Goal: Transaction & Acquisition: Purchase product/service

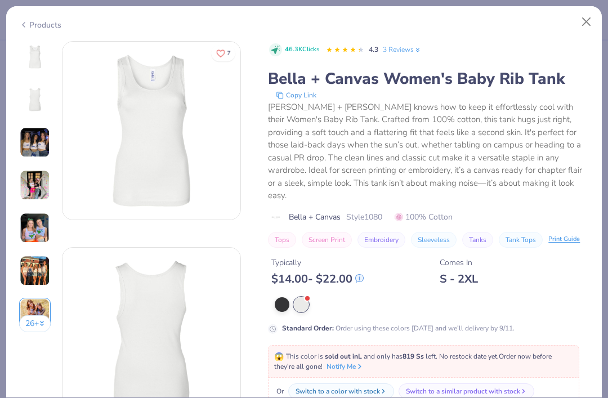
scroll to position [1144, 0]
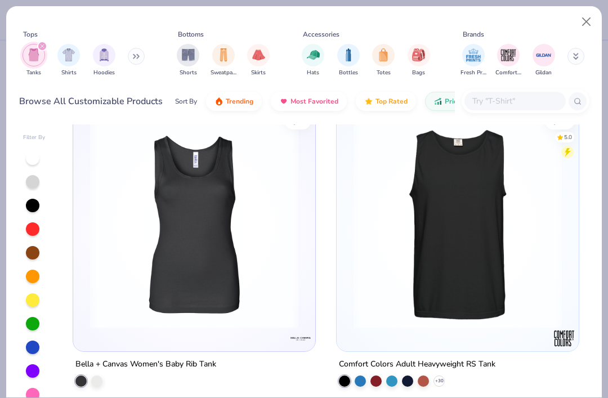
click at [592, 17] on button "Close" at bounding box center [586, 21] width 21 height 21
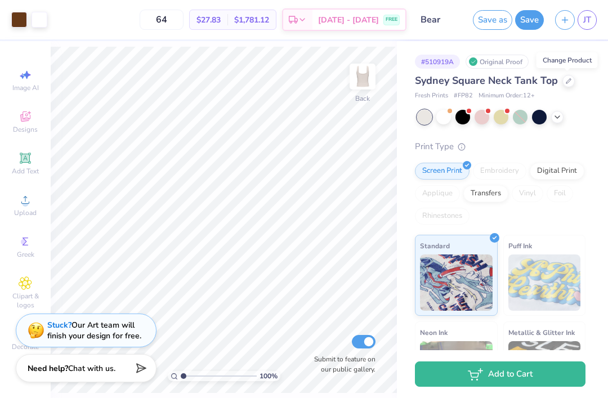
click at [449, 109] on div at bounding box center [449, 111] width 5 height 5
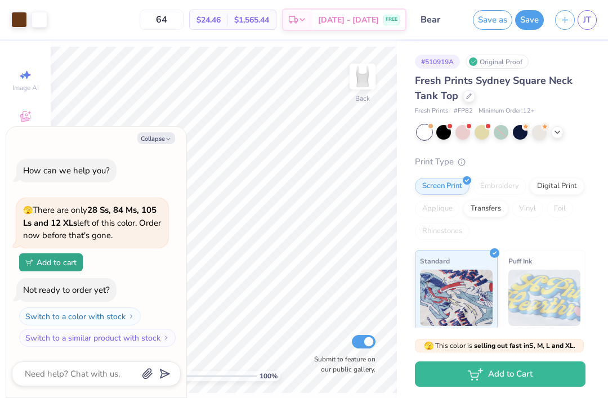
scroll to position [95, 0]
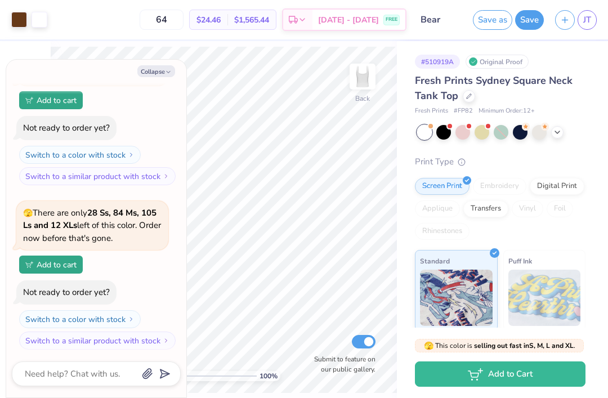
click at [163, 67] on button "Collapse" at bounding box center [156, 71] width 38 height 12
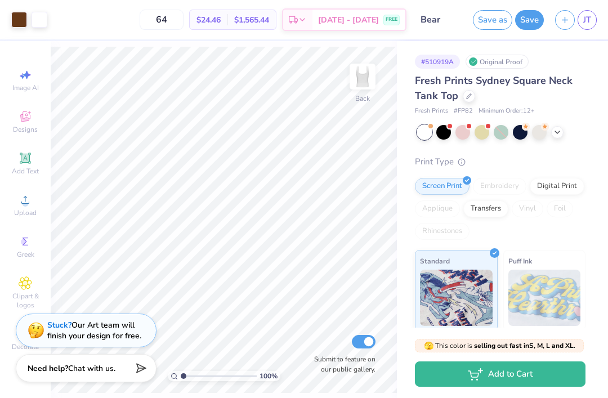
click at [423, 133] on div at bounding box center [424, 132] width 15 height 15
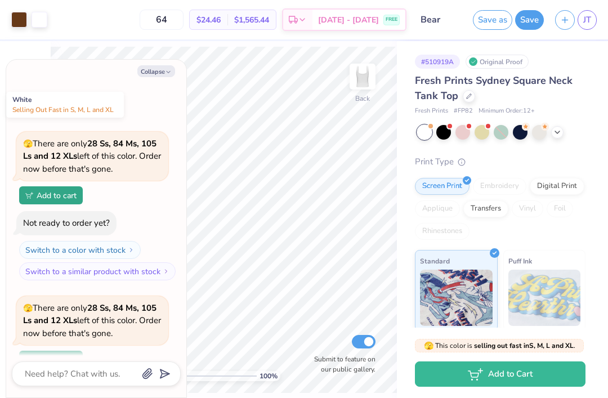
scroll to position [258, 0]
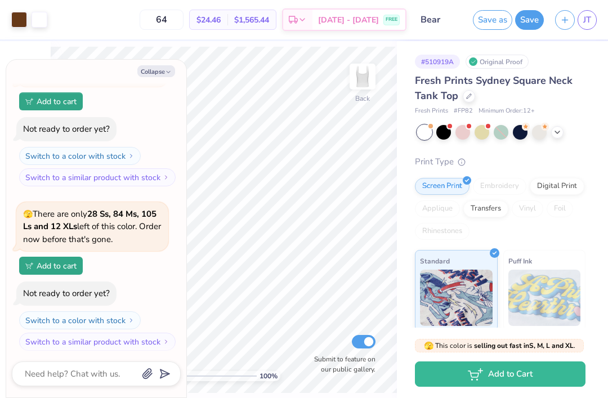
click at [446, 125] on div at bounding box center [443, 132] width 15 height 15
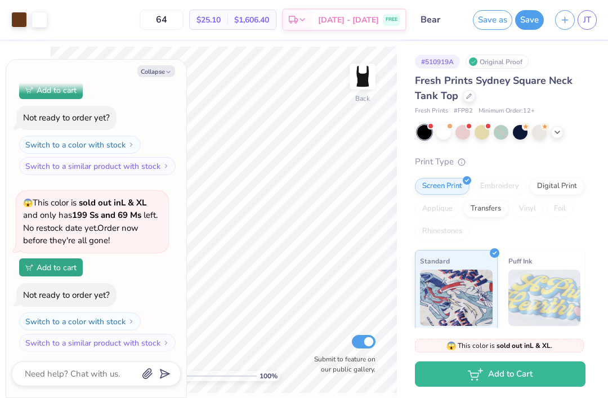
click at [450, 127] on div at bounding box center [449, 126] width 5 height 5
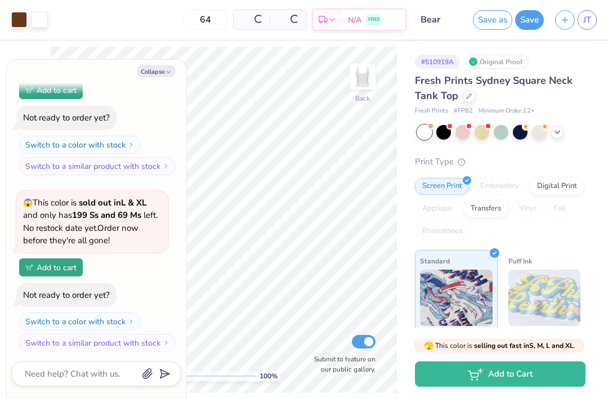
scroll to position [597, 0]
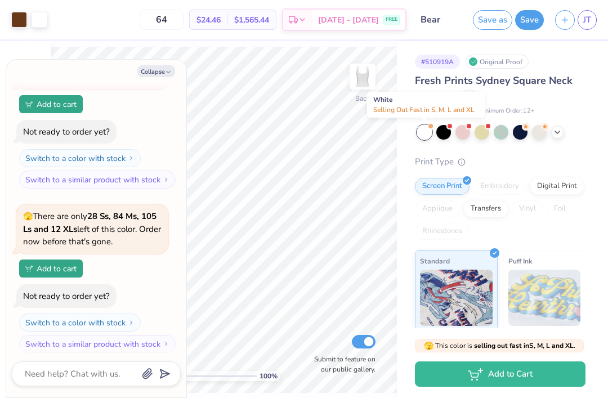
click at [165, 74] on icon "button" at bounding box center [168, 72] width 7 height 7
type textarea "x"
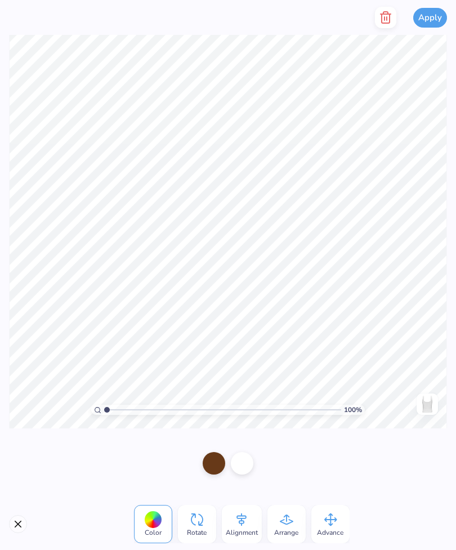
click at [203, 397] on div at bounding box center [214, 463] width 23 height 23
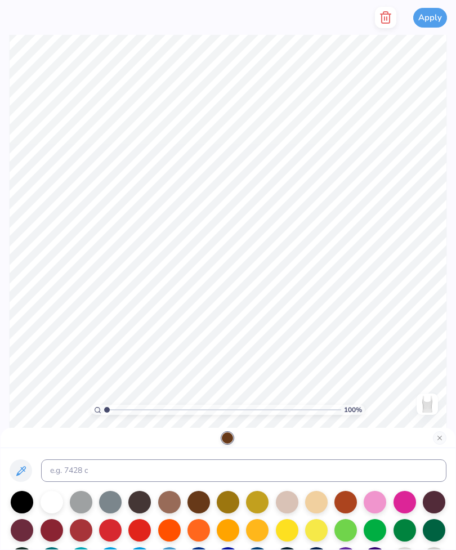
click at [170, 397] on div at bounding box center [169, 502] width 23 height 23
click at [180, 397] on div at bounding box center [169, 530] width 23 height 23
click at [167, 397] on div at bounding box center [169, 502] width 23 height 23
click at [278, 397] on div at bounding box center [287, 502] width 23 height 23
click at [161, 397] on div at bounding box center [169, 502] width 23 height 23
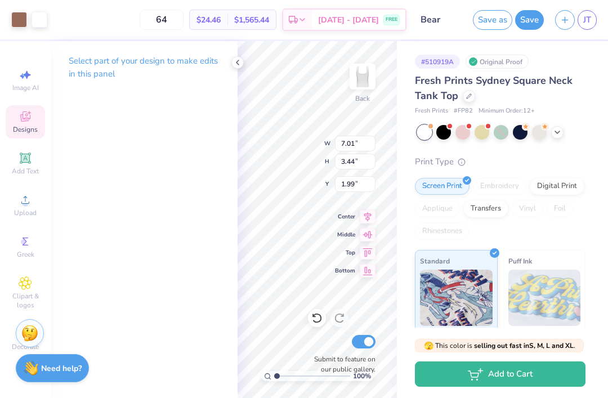
click at [243, 65] on div at bounding box center [237, 62] width 12 height 12
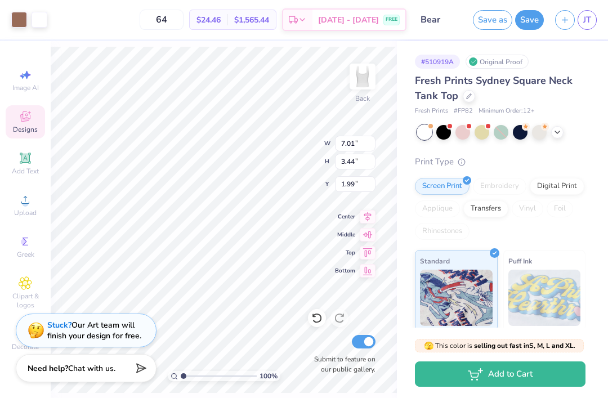
click at [585, 142] on div "Fresh Prints Sydney Square Neck Tank Top Fresh Prints # FP82 Minimum Order: 12 …" at bounding box center [500, 288] width 170 height 431
